Goal: Information Seeking & Learning: Learn about a topic

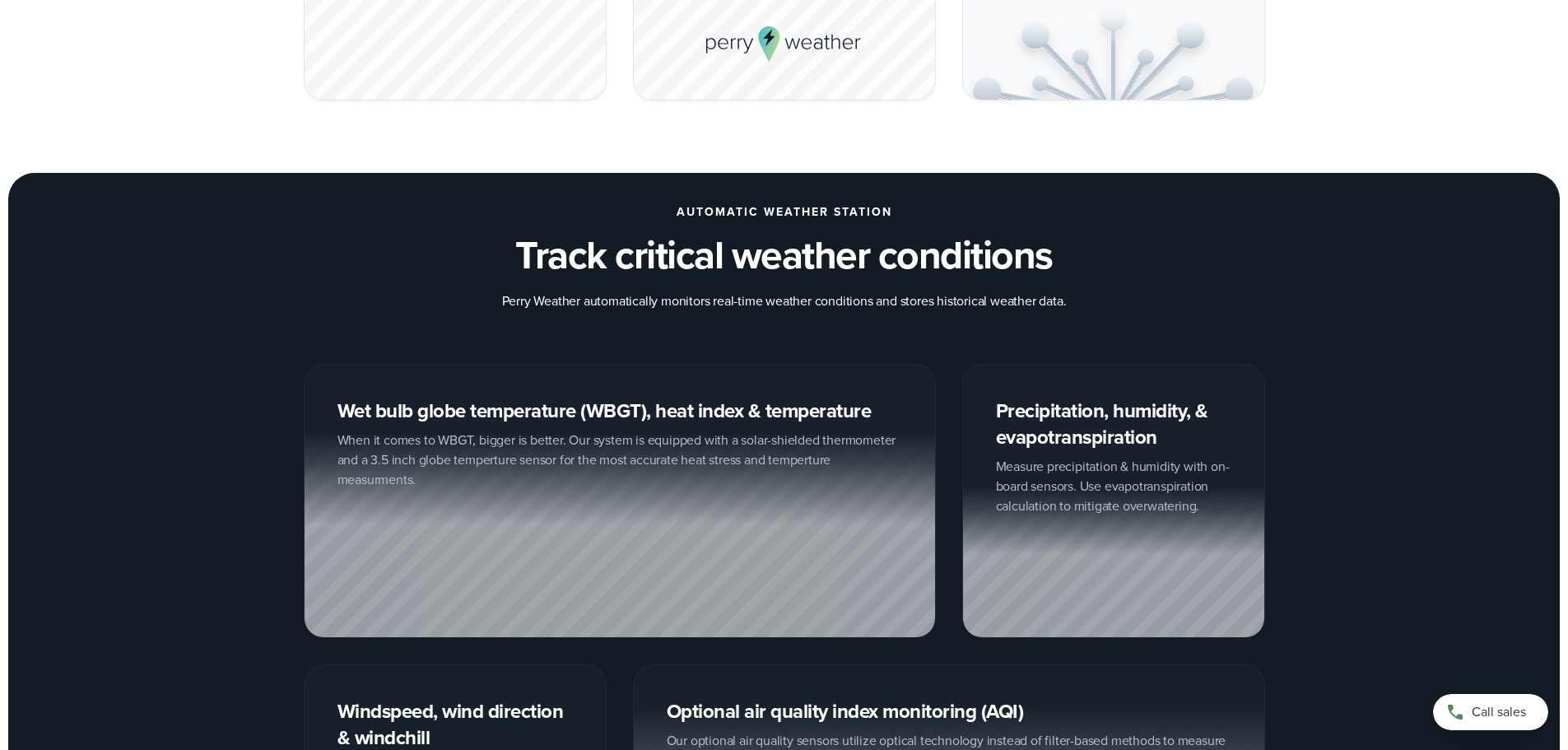
scroll to position [1867, 0]
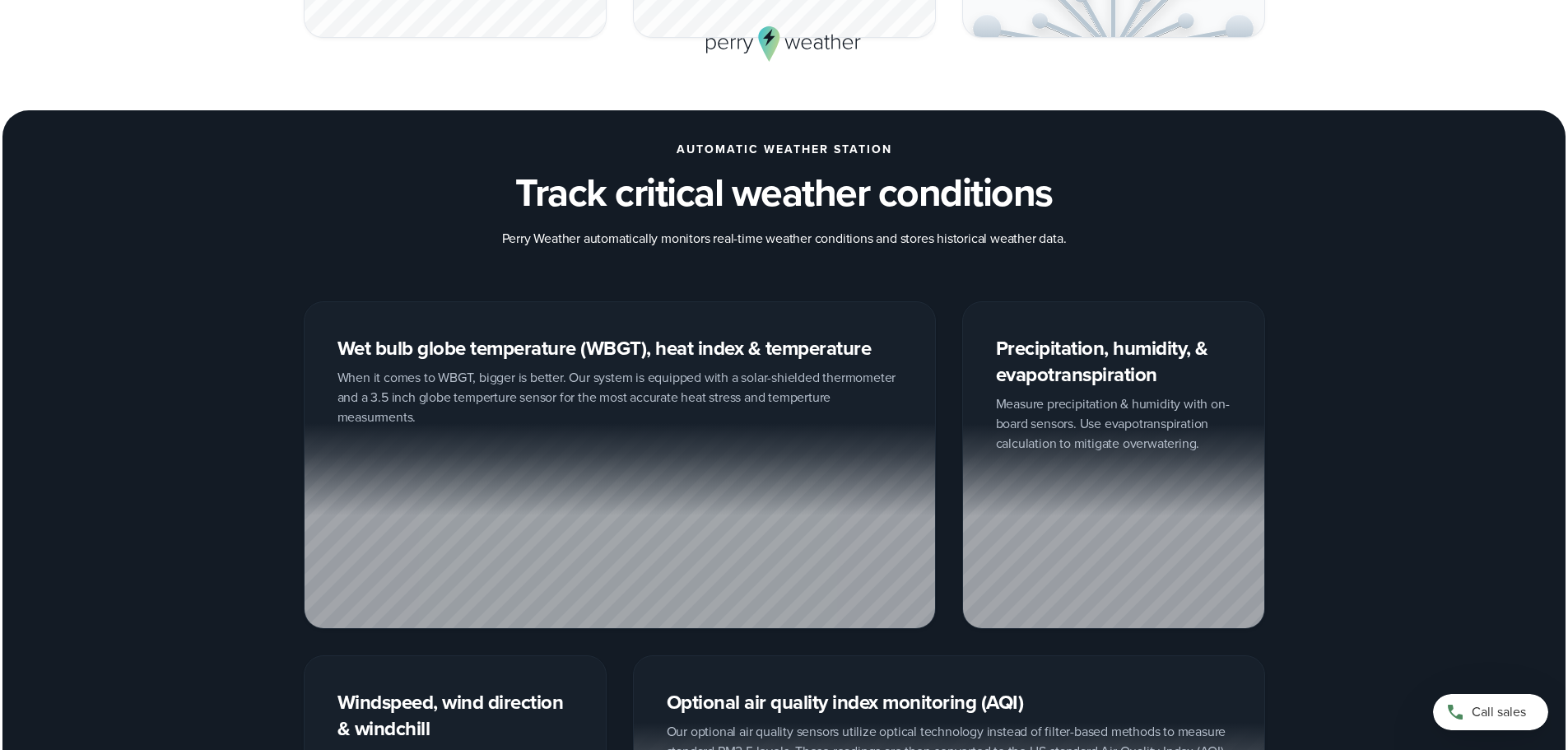
drag, startPoint x: 712, startPoint y: 558, endPoint x: 707, endPoint y: 476, distance: 82.2
click at [707, 476] on div at bounding box center [620, 525] width 631 height 205
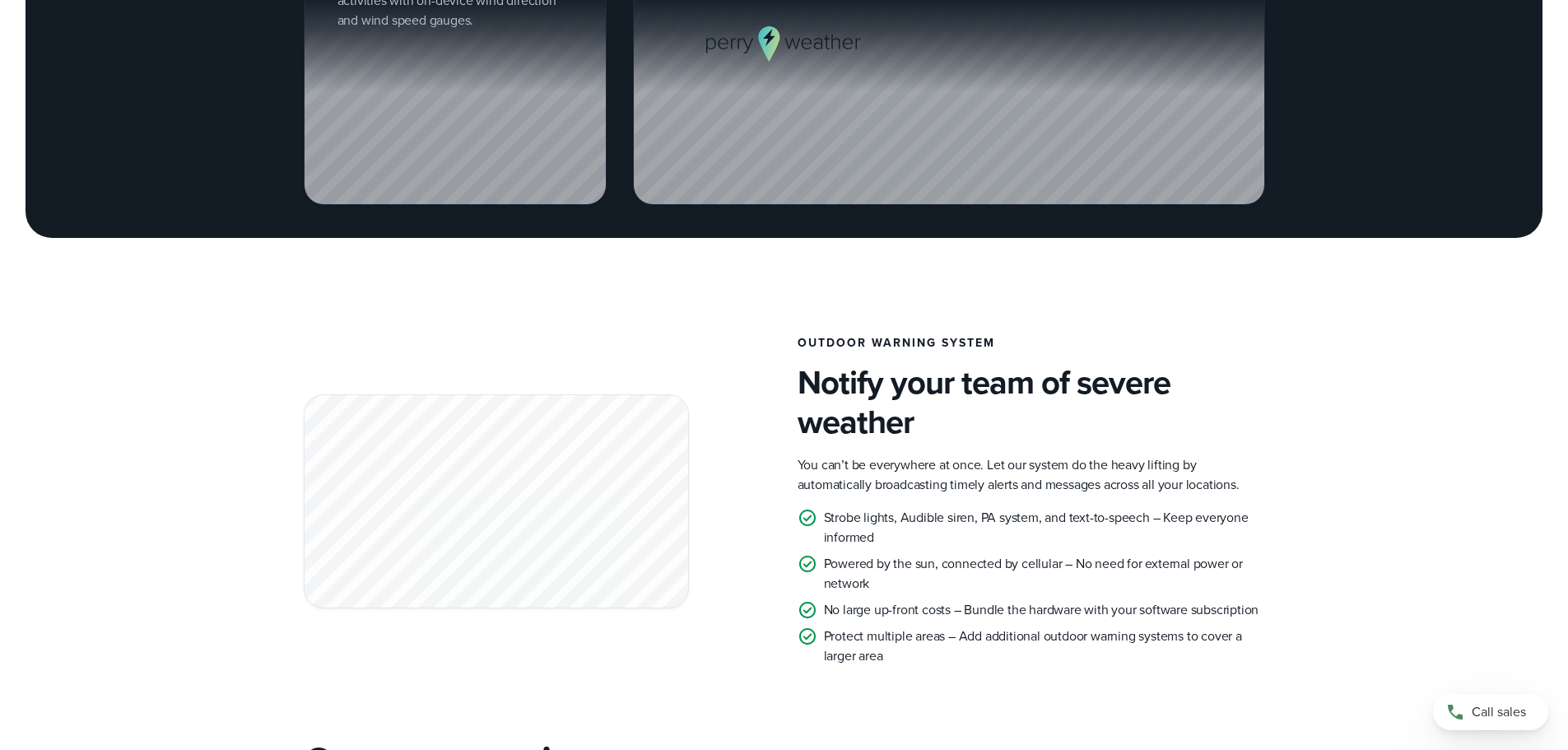
scroll to position [2744, 0]
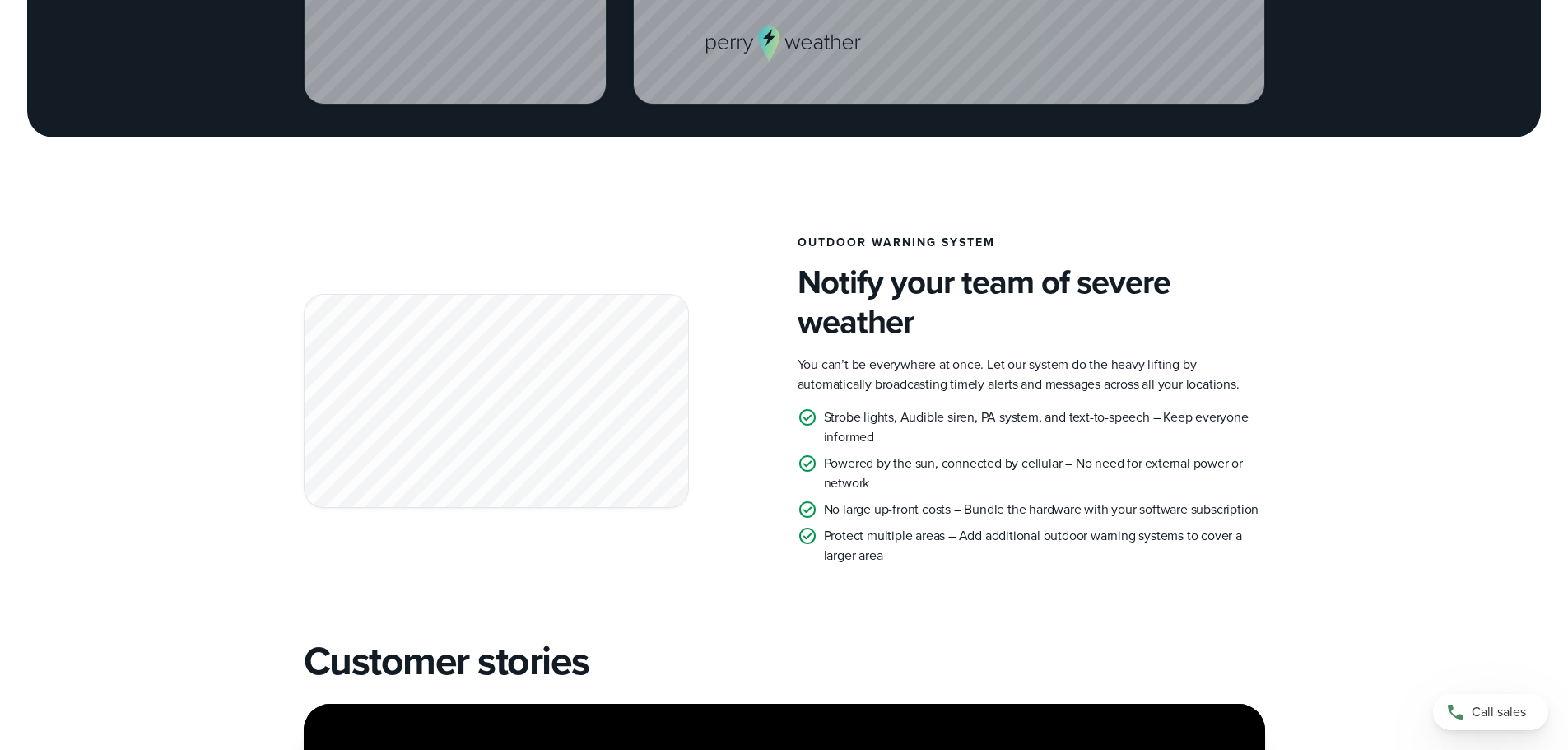
click at [878, 364] on p "You can’t be everywhere at once. Let our system do the heavy lifting by automat…" at bounding box center [1031, 375] width 467 height 40
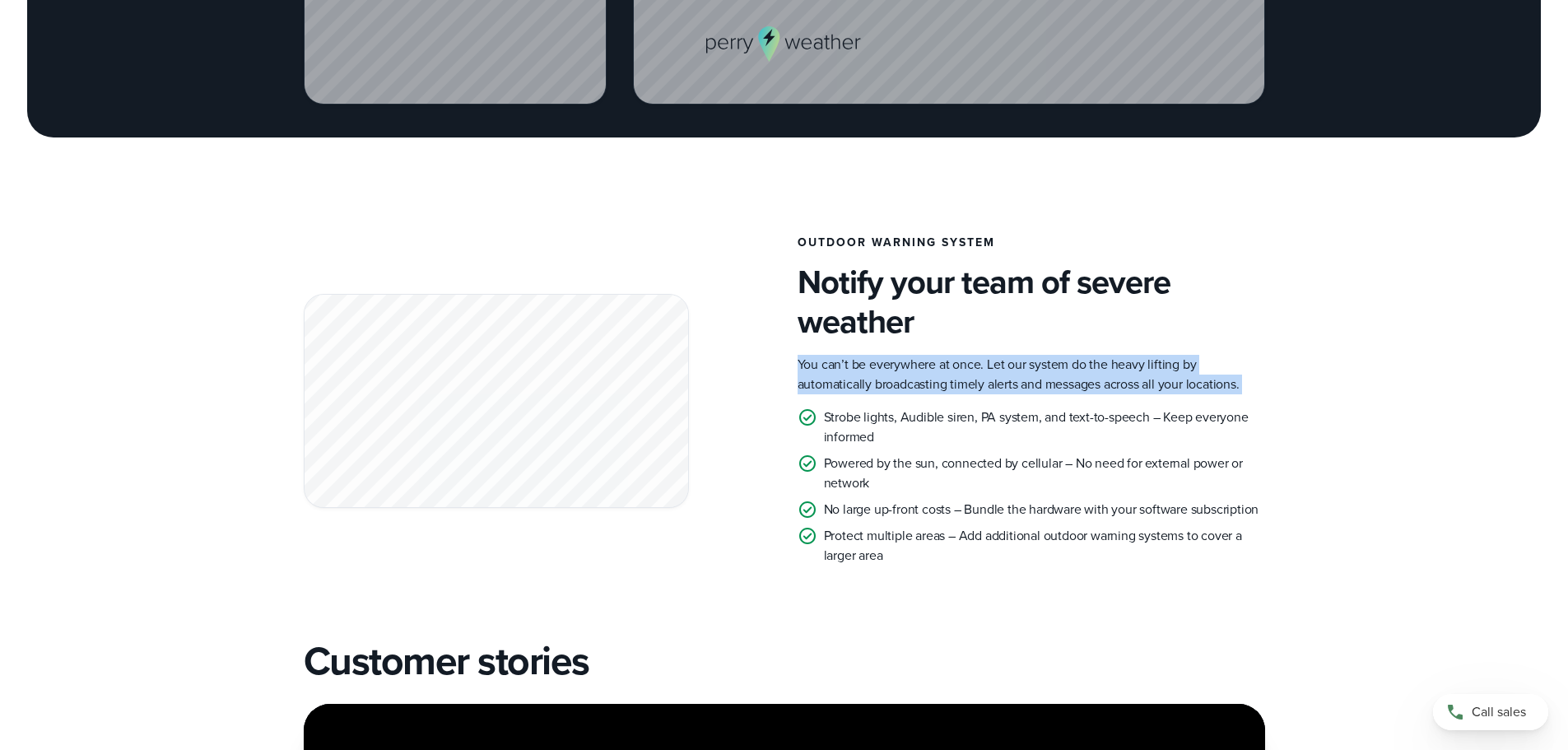
click at [878, 364] on p "You can’t be everywhere at once. Let our system do the heavy lifting by automat…" at bounding box center [1031, 375] width 467 height 40
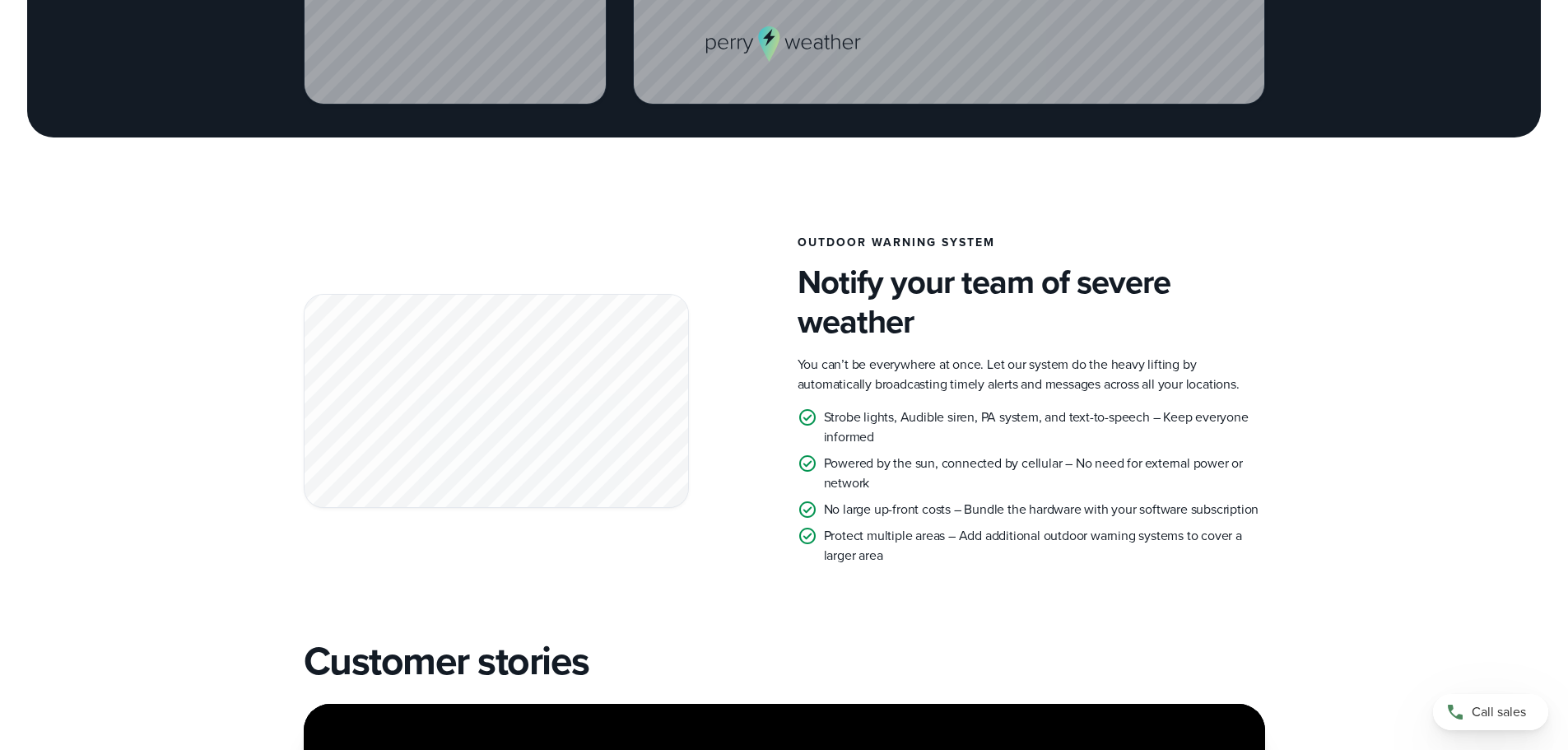
click at [886, 421] on p "Strobe lights, Audible siren, PA system, and text-to-speech – Keep everyone inf…" at bounding box center [1044, 428] width 441 height 40
click at [929, 435] on p "Strobe lights, Audible siren, PA system, and text-to-speech – Keep everyone inf…" at bounding box center [1044, 428] width 441 height 40
click at [921, 467] on p "Powered by the sun, connected by cellular – No need for external power or netwo…" at bounding box center [1044, 473] width 441 height 40
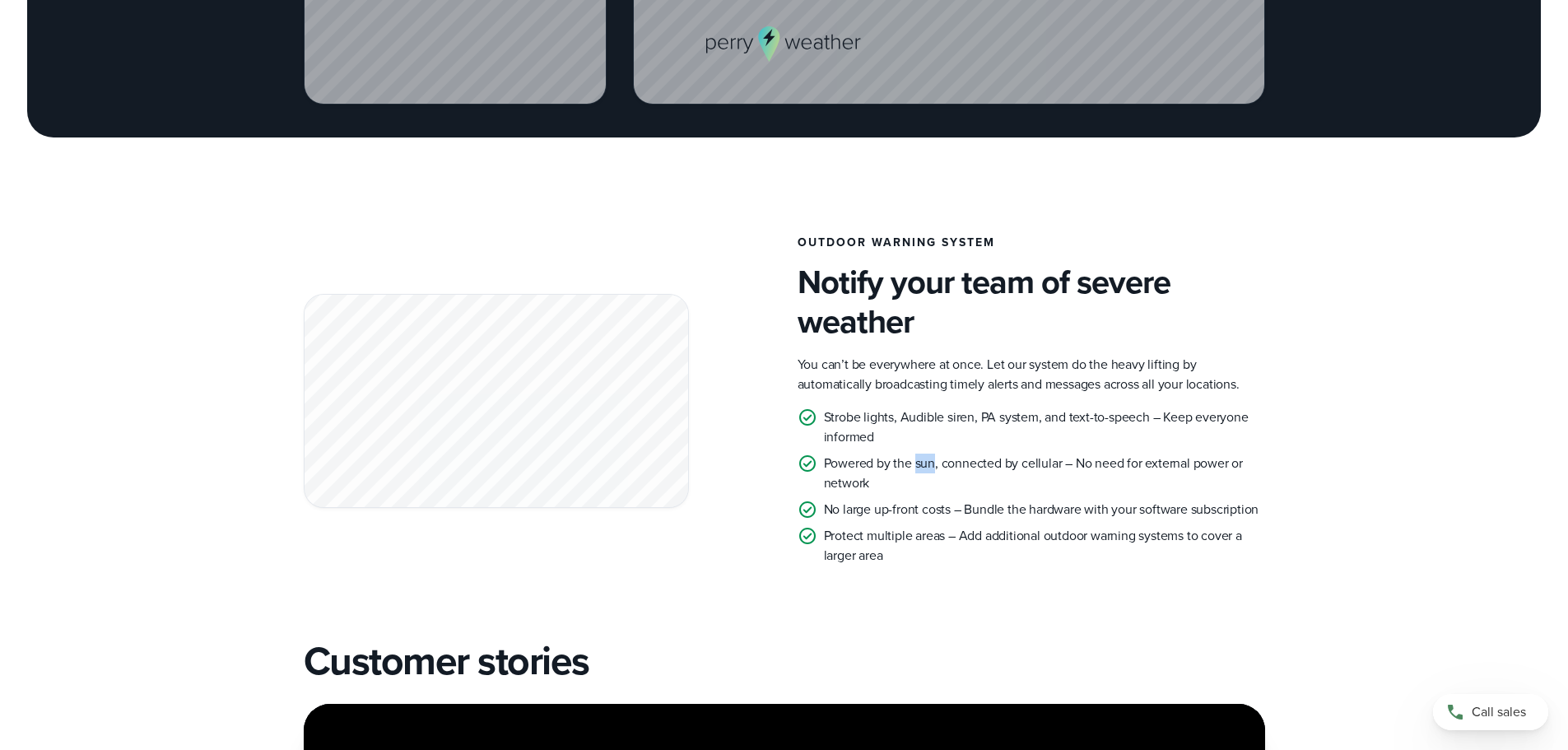
click at [921, 467] on p "Powered by the sun, connected by cellular – No need for external power or netwo…" at bounding box center [1044, 473] width 441 height 40
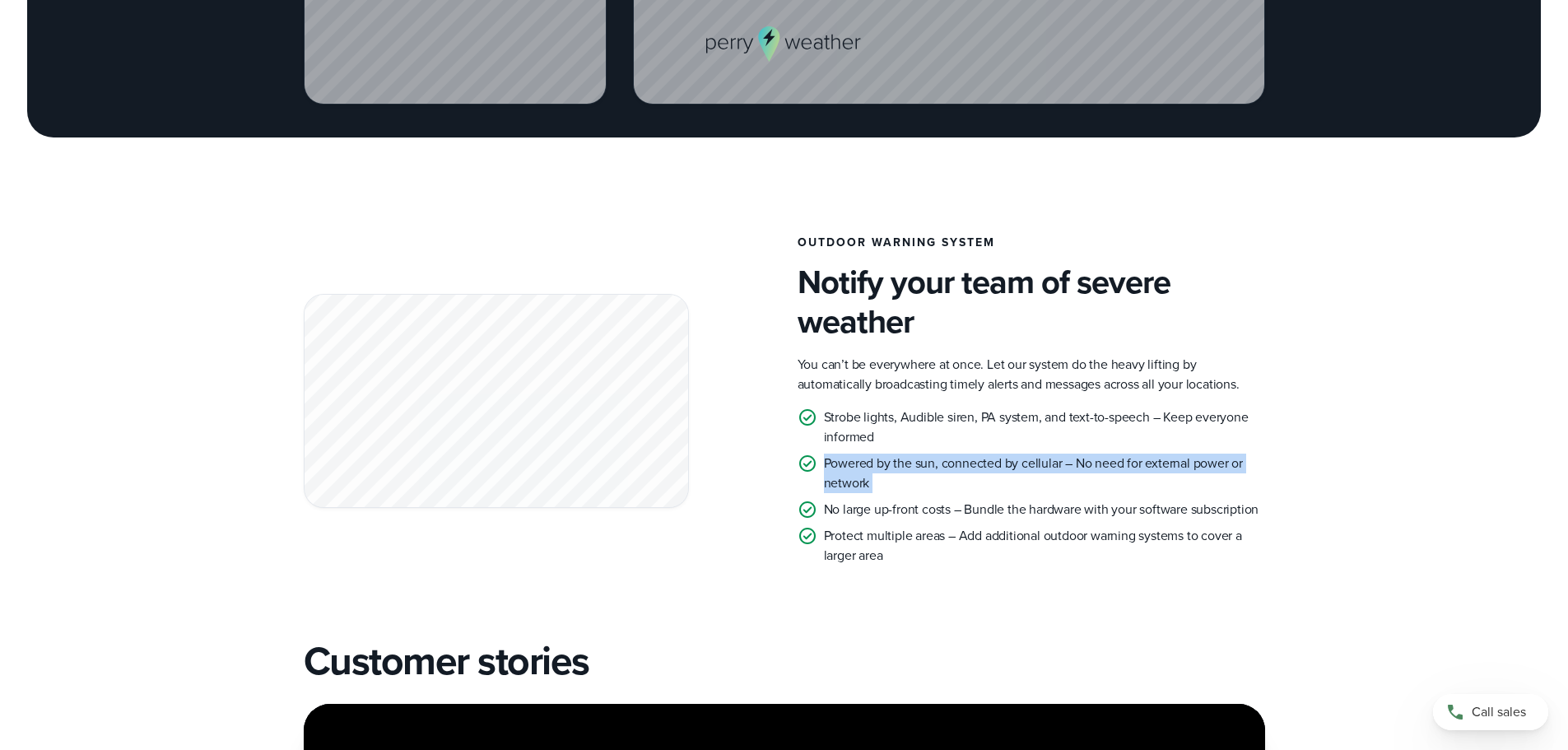
click at [921, 467] on p "Powered by the sun, connected by cellular – No need for external power or netwo…" at bounding box center [1044, 473] width 441 height 40
click at [921, 481] on p "Powered by the sun, connected by cellular – No need for external power or netwo…" at bounding box center [1044, 473] width 441 height 40
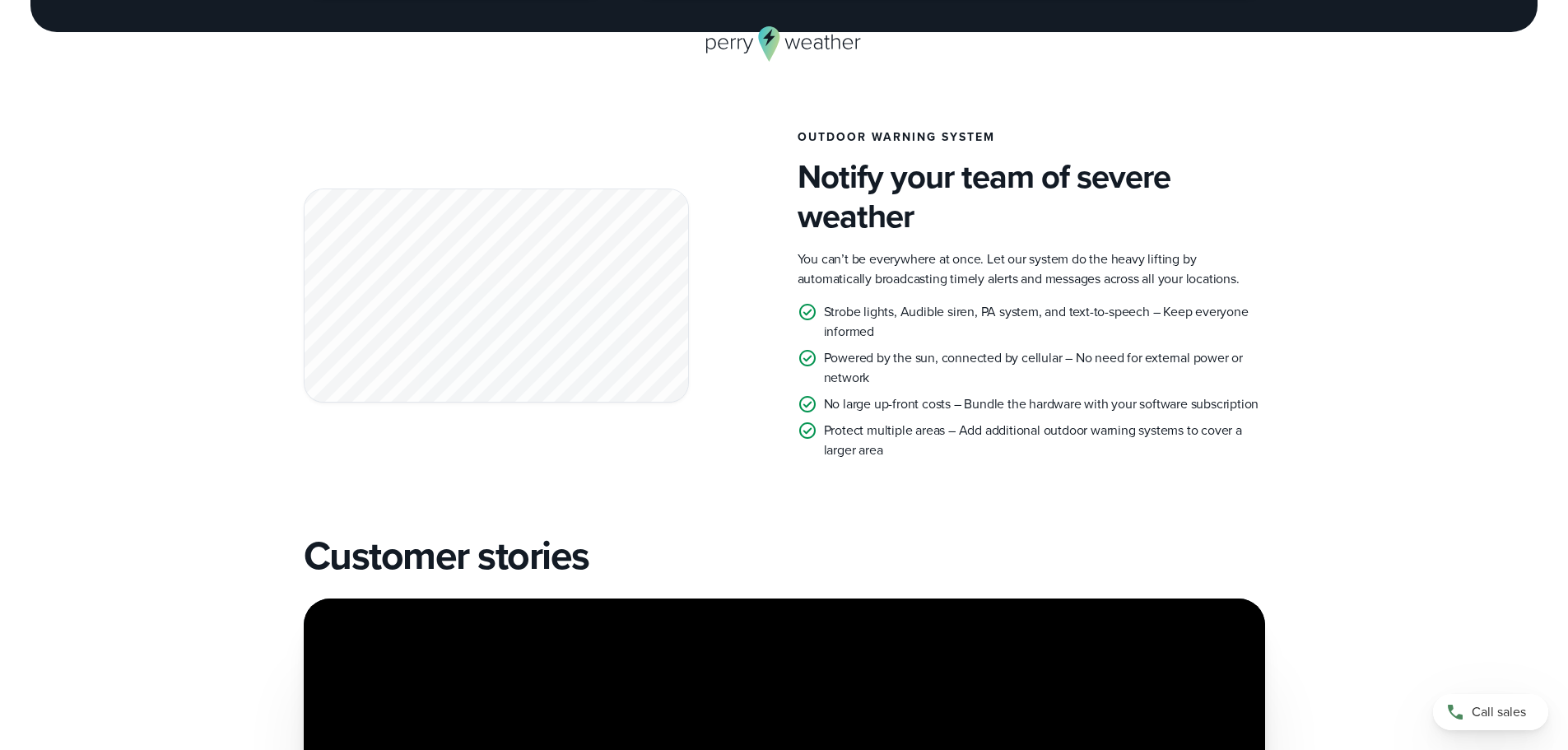
scroll to position [2855, 0]
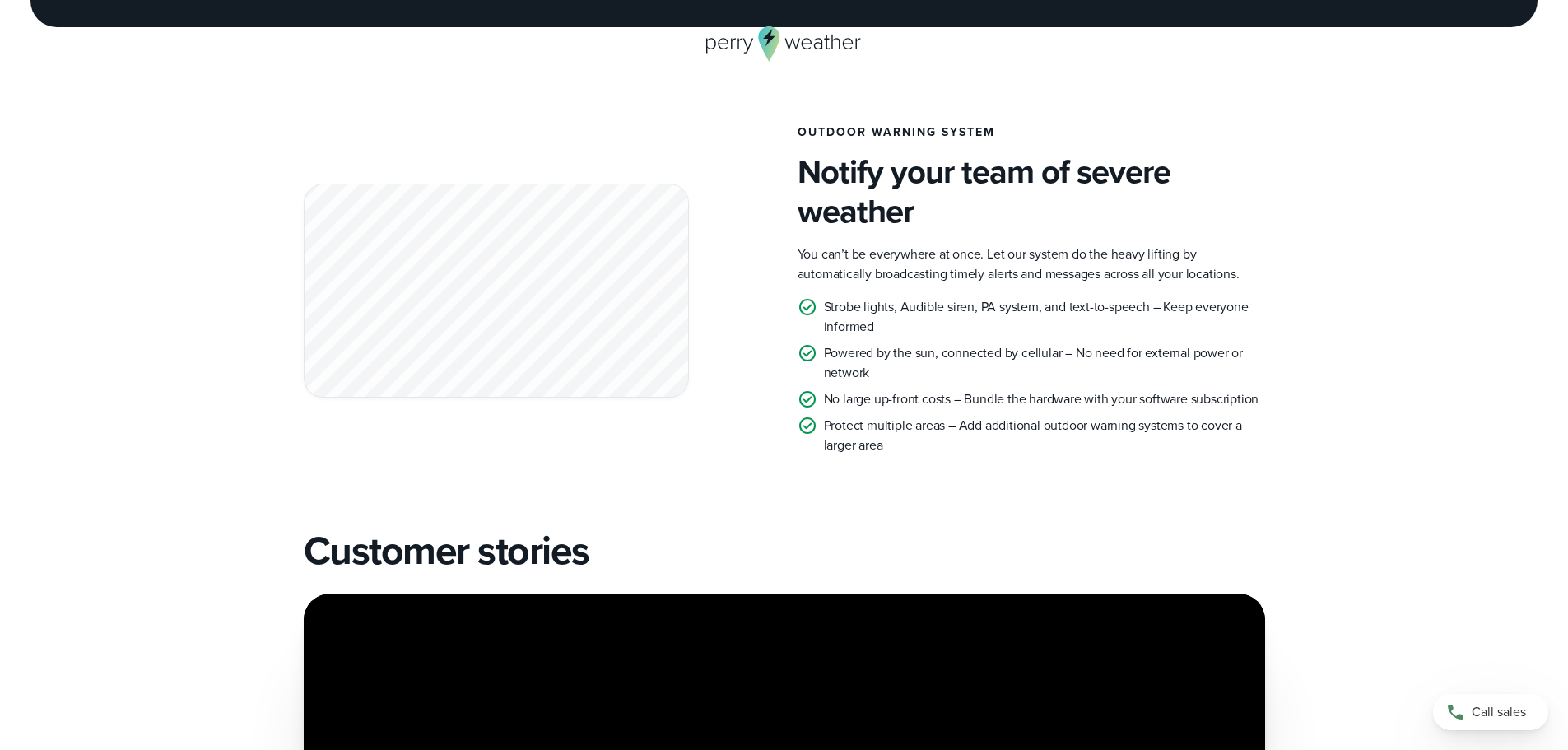
click at [933, 426] on p "Protect multiple areas – Add additional outdoor warning systems to cover a larg…" at bounding box center [1044, 435] width 441 height 40
click at [934, 442] on p "Protect multiple areas – Add additional outdoor warning systems to cover a larg…" at bounding box center [1044, 435] width 441 height 40
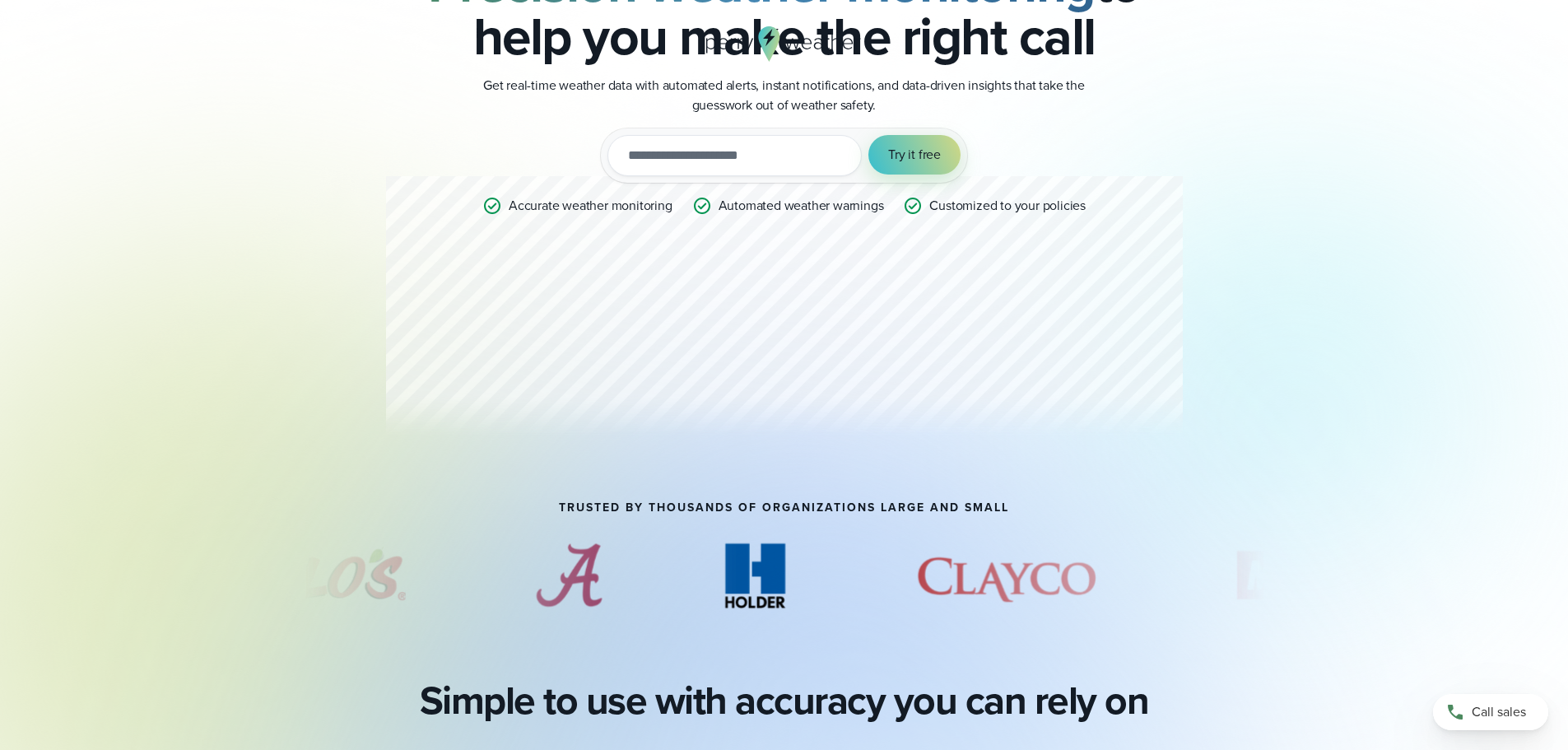
scroll to position [0, 0]
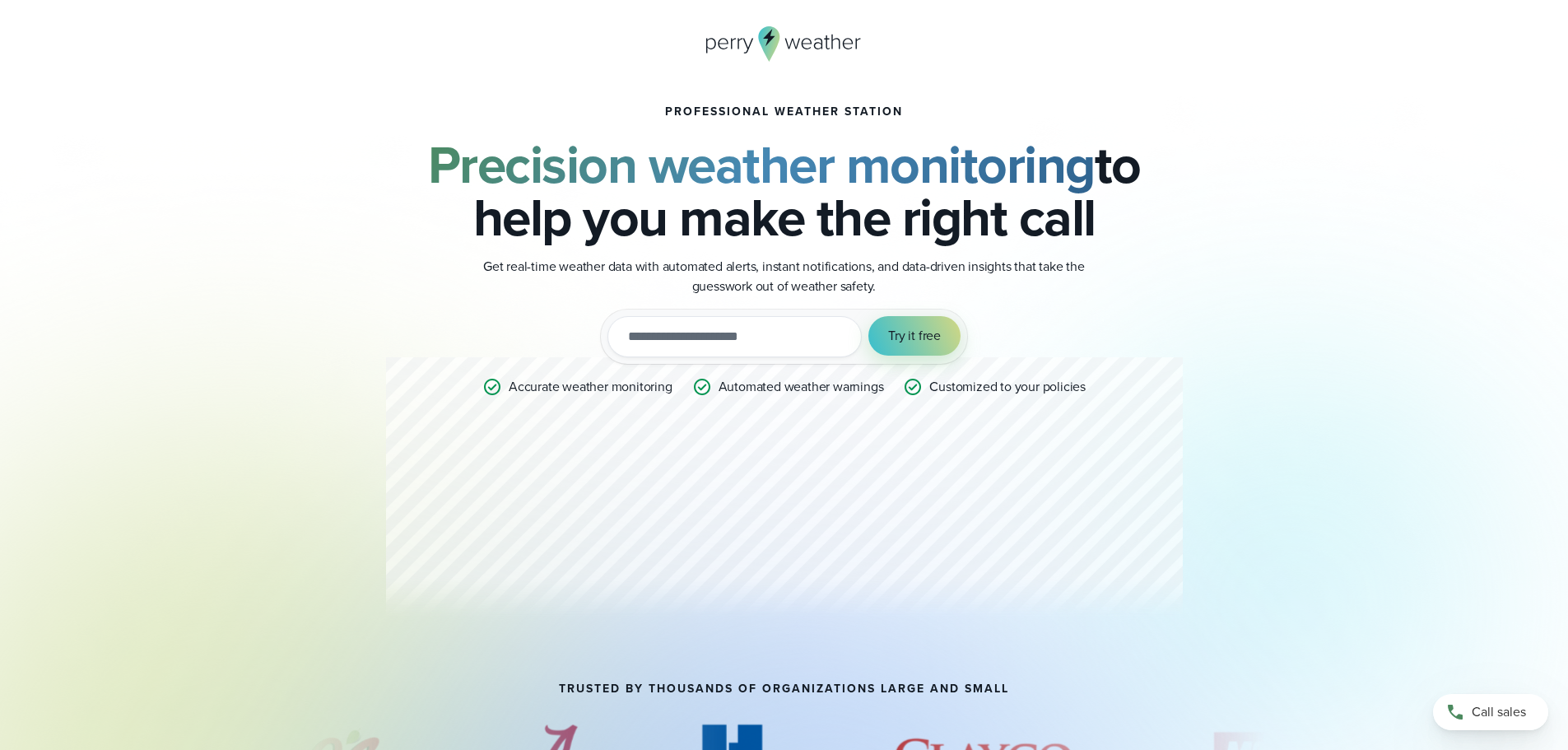
click at [762, 48] on icon at bounding box center [784, 44] width 156 height 35
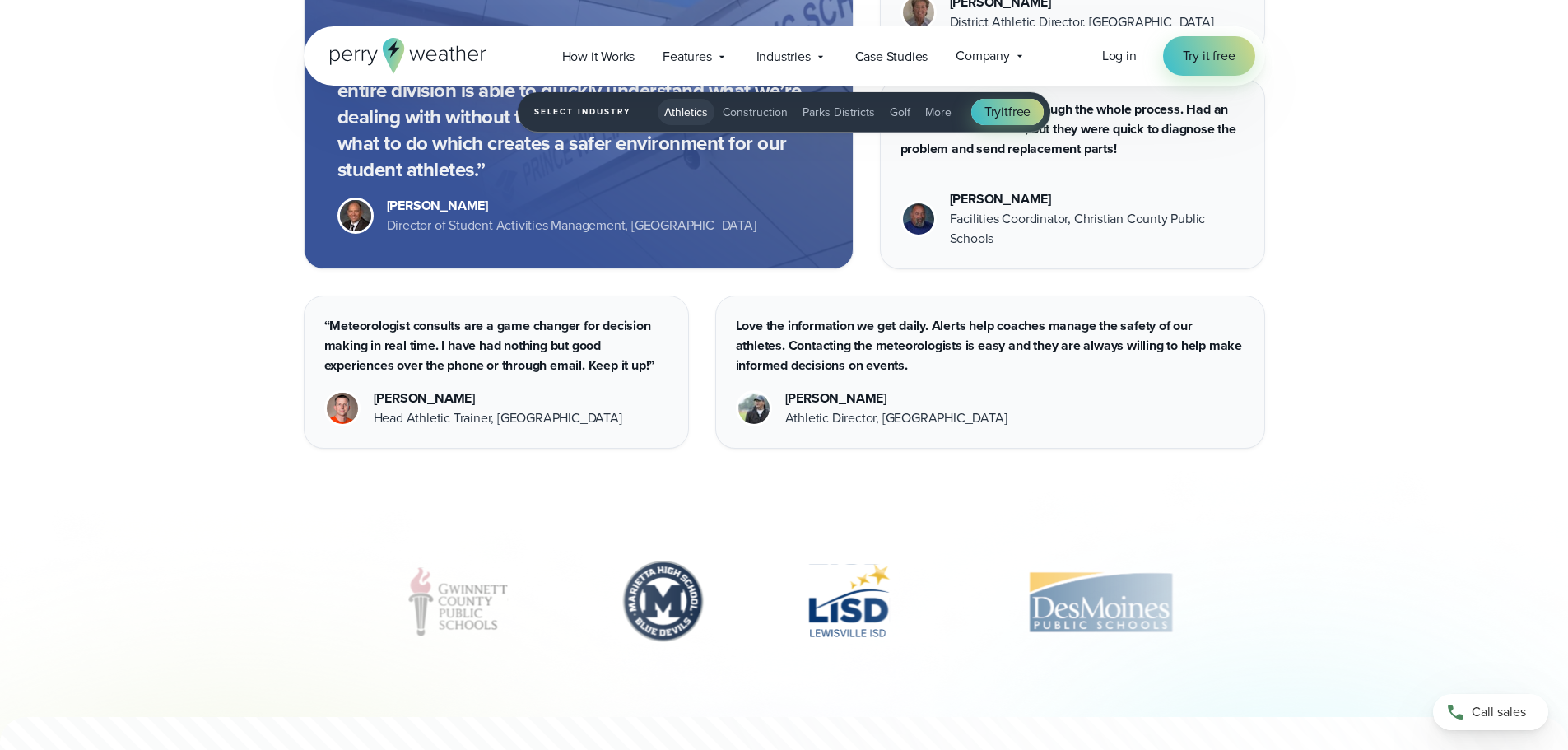
scroll to position [5782, 0]
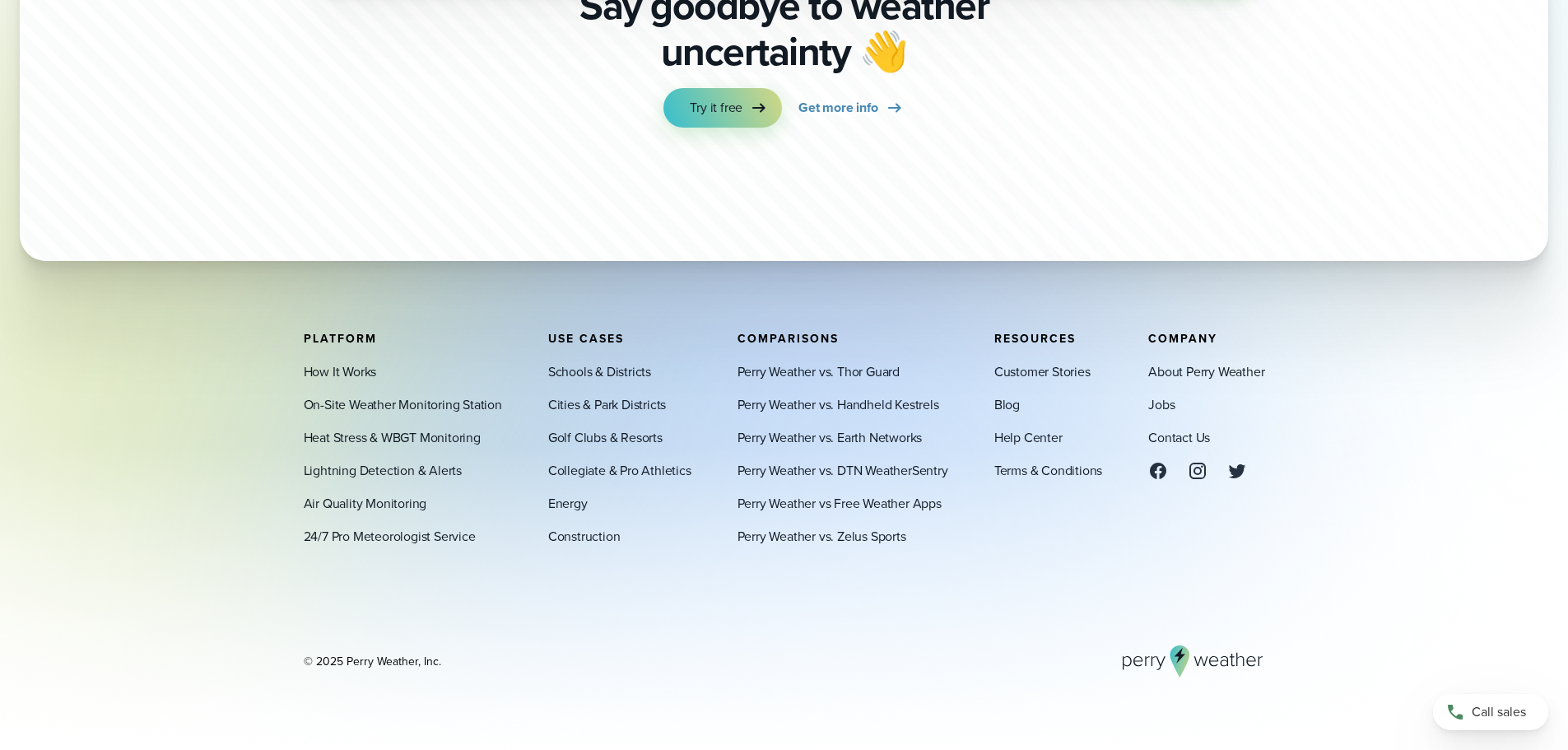
drag, startPoint x: 542, startPoint y: 365, endPoint x: 636, endPoint y: 535, distance: 194.3
click at [636, 535] on div "Platform How It Works On-Site Weather Monitoring Station Heat Stress & WBGT Mon…" at bounding box center [784, 439] width 961 height 214
click at [875, 394] on div "Perry Weather vs. Thor Guard Perry Weather vs. Handheld Kestrels Perry Weather …" at bounding box center [843, 454] width 211 height 184
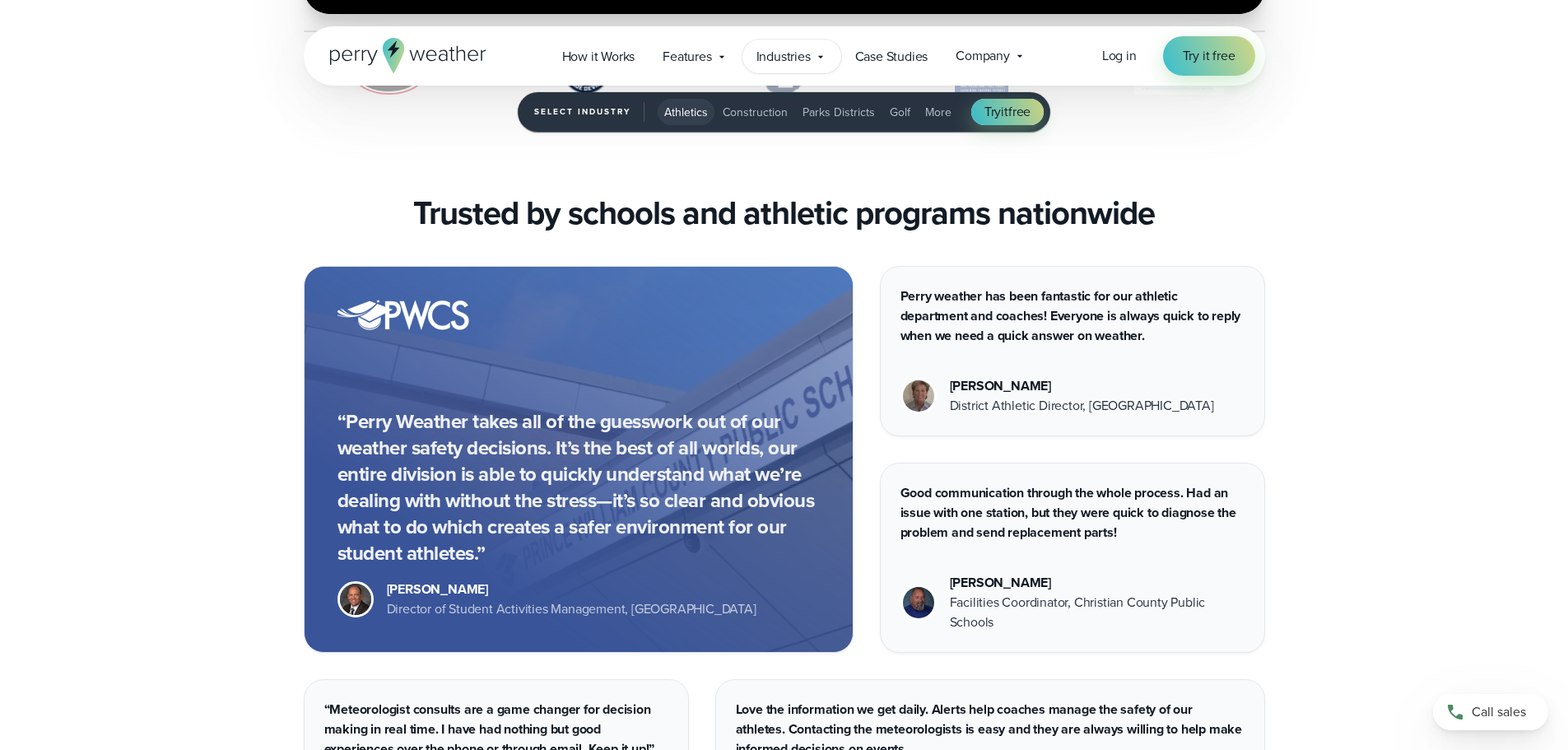
scroll to position [3915, 0]
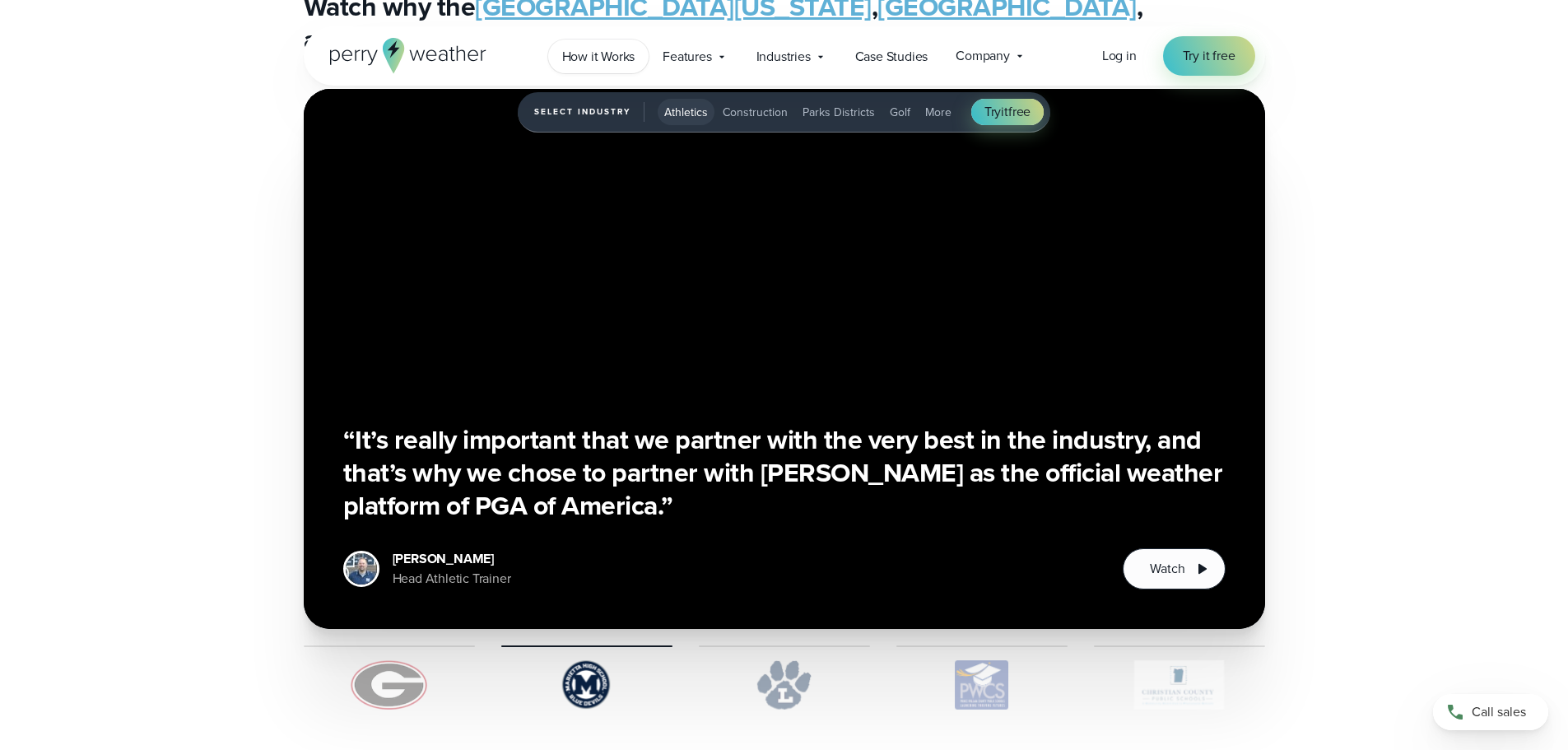
click at [604, 66] on span "How it Works" at bounding box center [598, 57] width 73 height 20
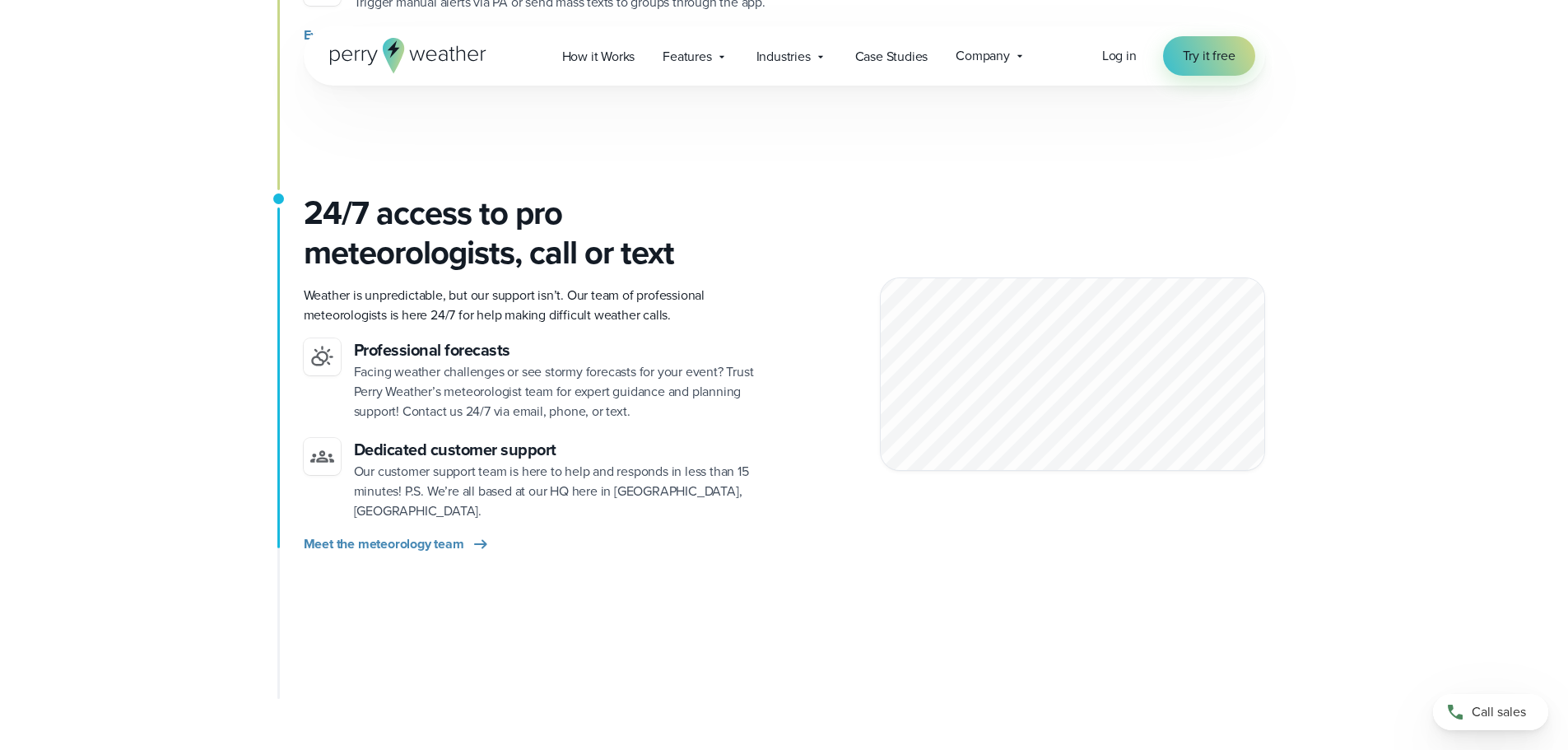
scroll to position [2196, 0]
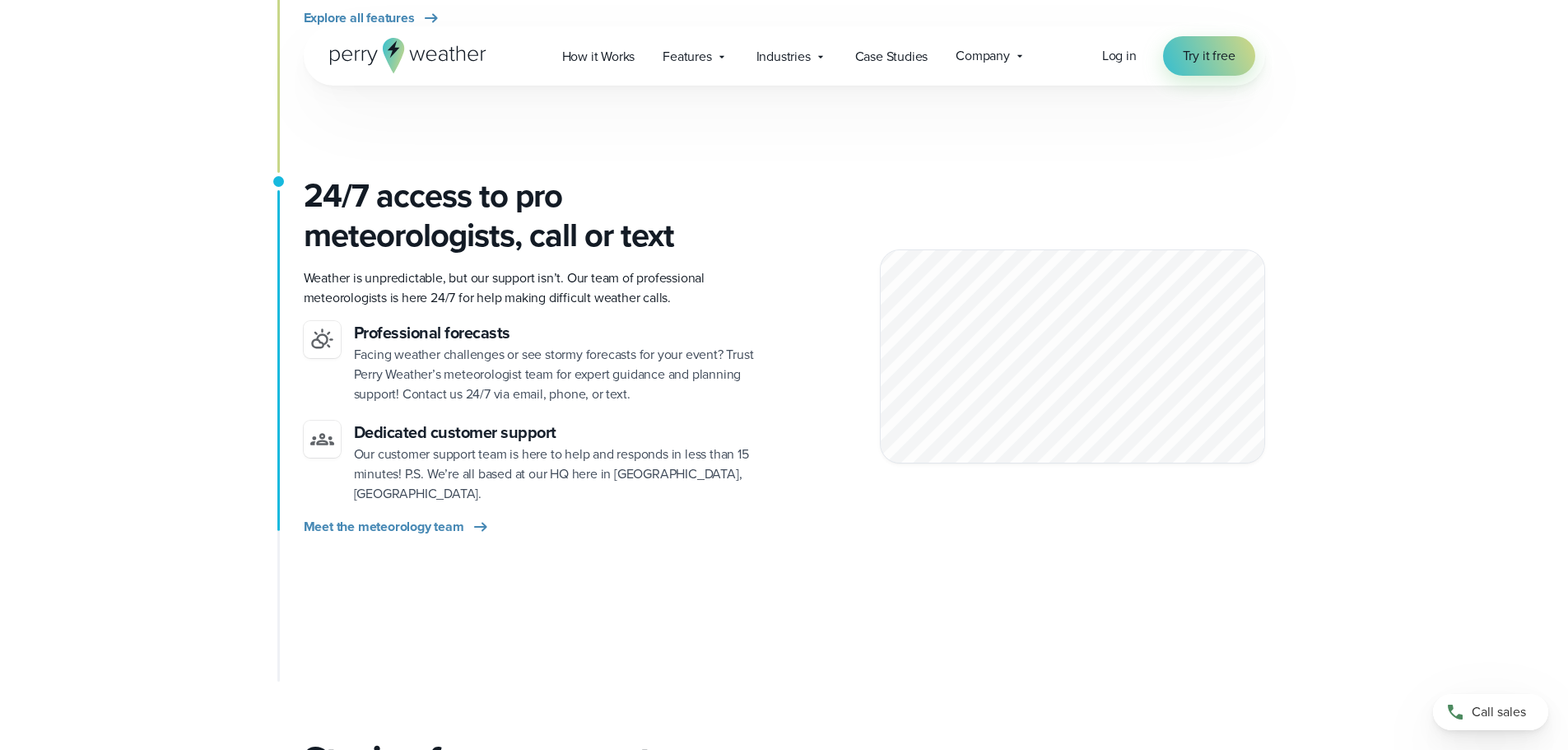
click at [719, 60] on icon at bounding box center [722, 57] width 13 height 13
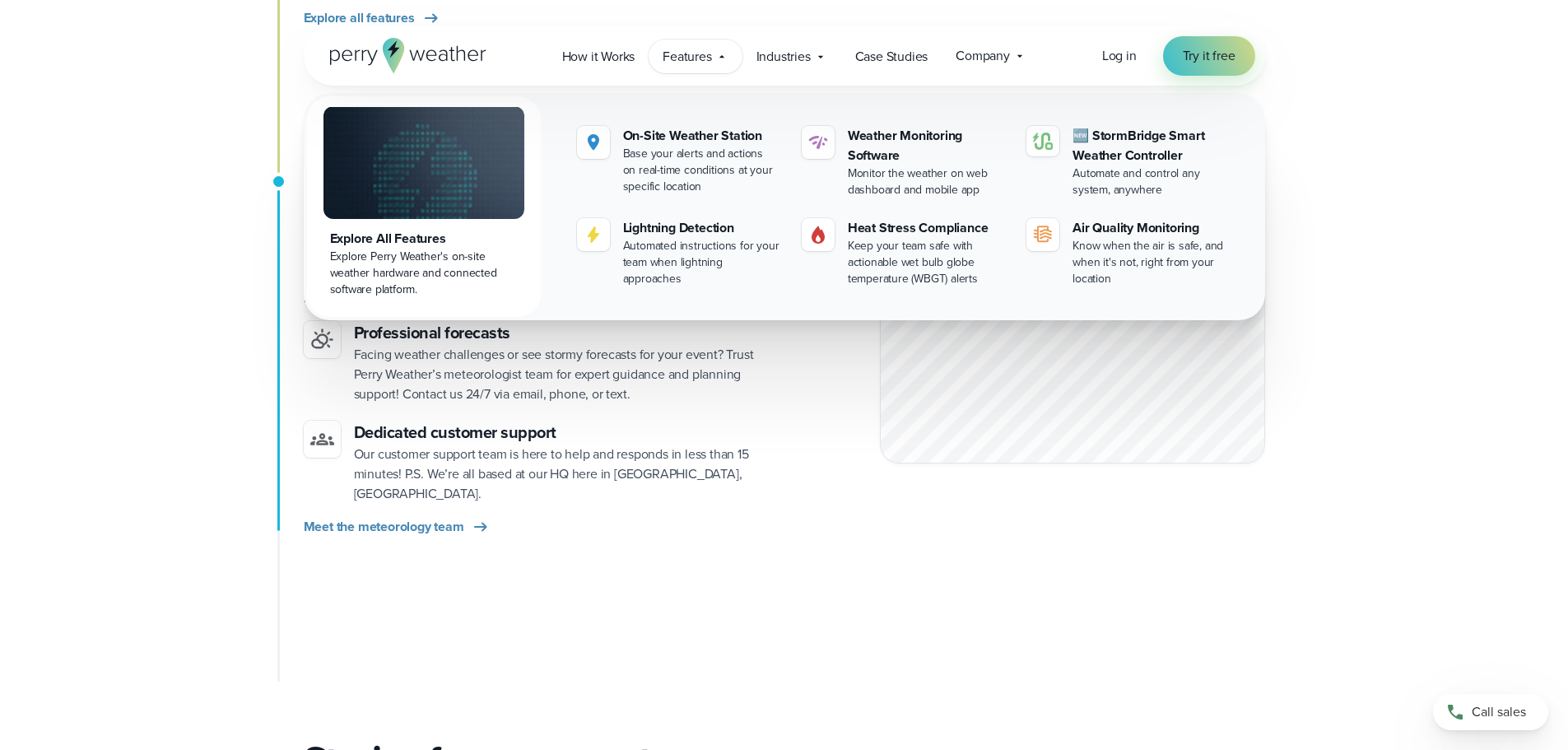
click at [440, 170] on img at bounding box center [424, 162] width 201 height 112
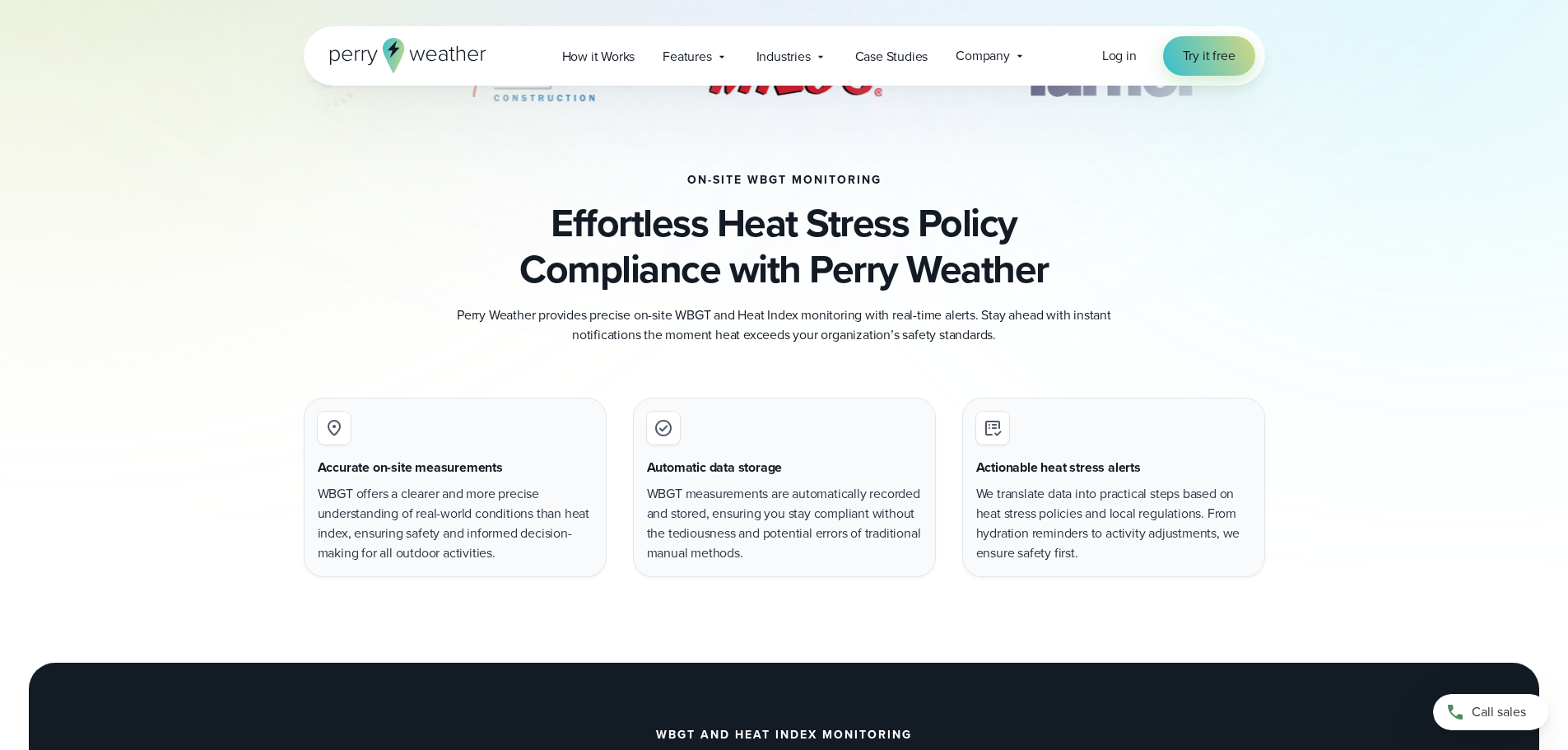
scroll to position [878, 0]
